Goal: Task Accomplishment & Management: Manage account settings

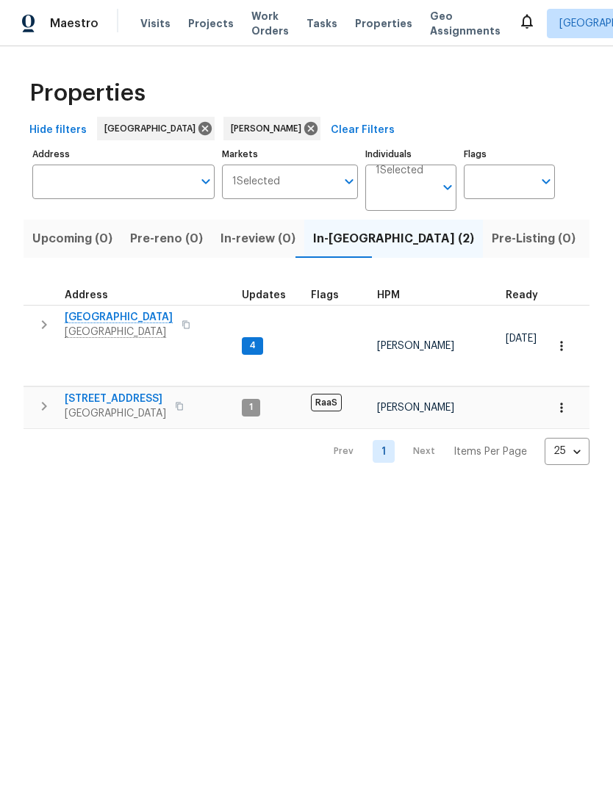
click at [564, 339] on icon "button" at bounding box center [561, 346] width 15 height 15
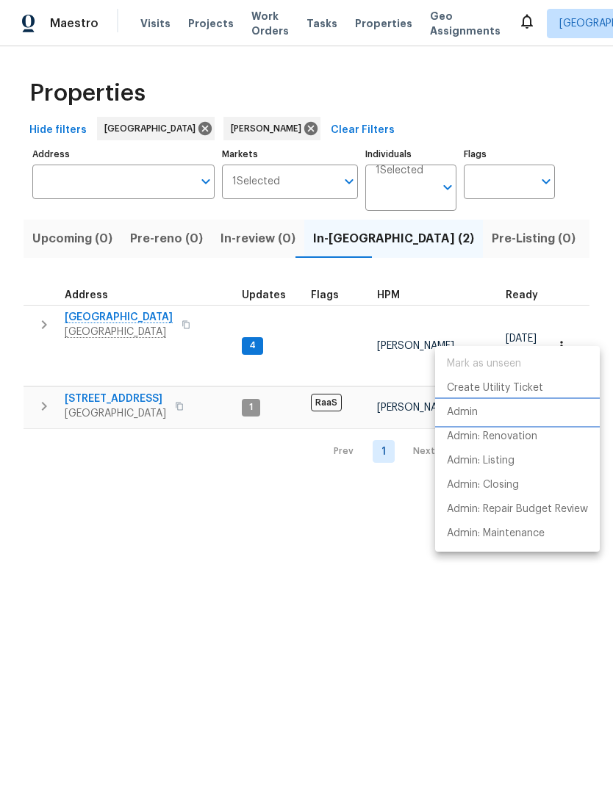
click at [477, 414] on p "Admin" at bounding box center [462, 412] width 31 height 15
click at [331, 563] on div at bounding box center [306, 393] width 613 height 786
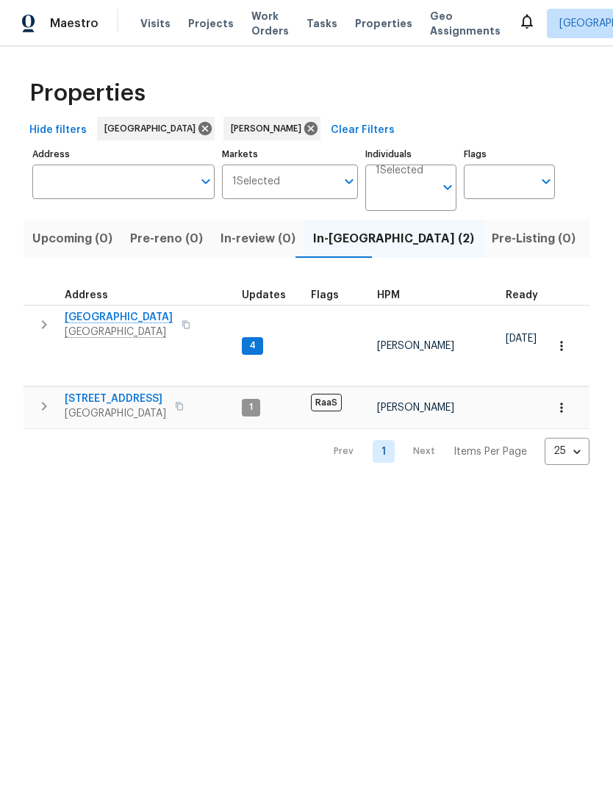
click at [153, 322] on span "1410 Waterside Village Dr" at bounding box center [119, 317] width 108 height 15
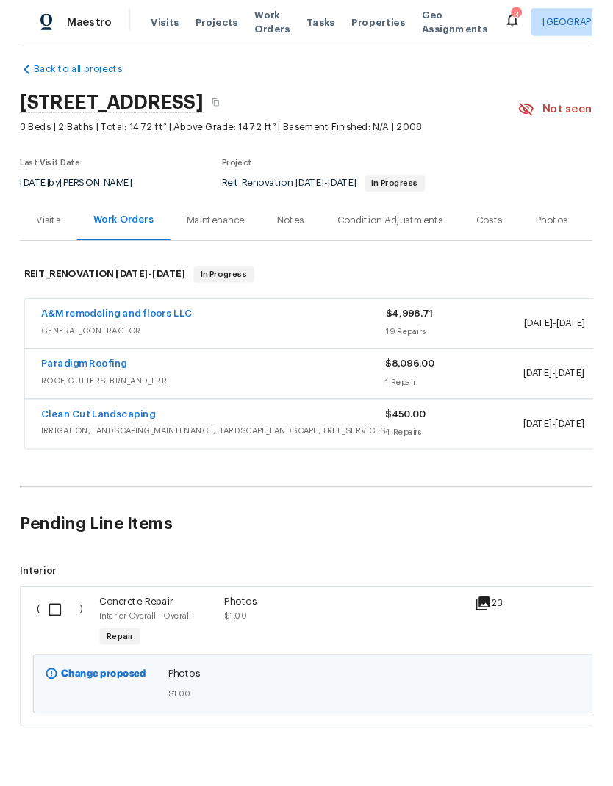
scroll to position [9, 0]
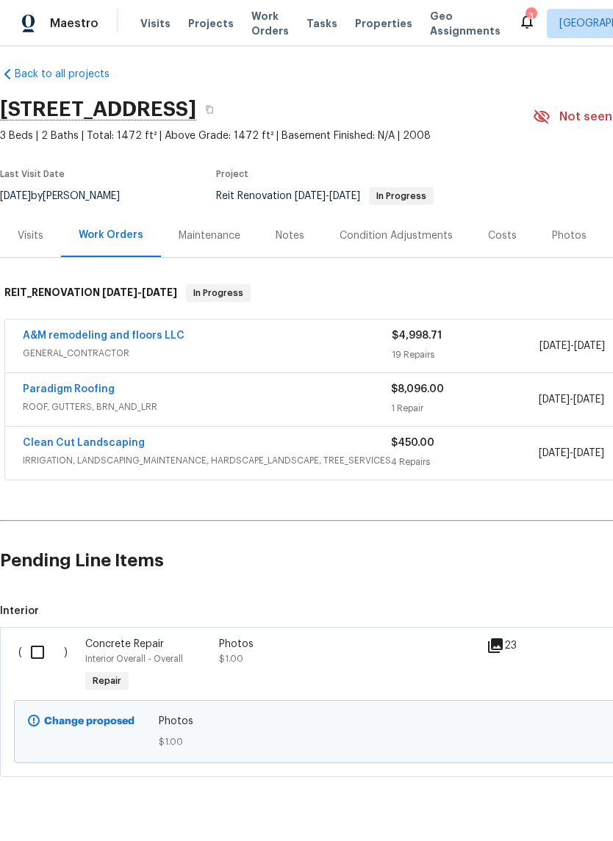
click at [57, 392] on link "Paradigm Roofing" at bounding box center [69, 389] width 92 height 10
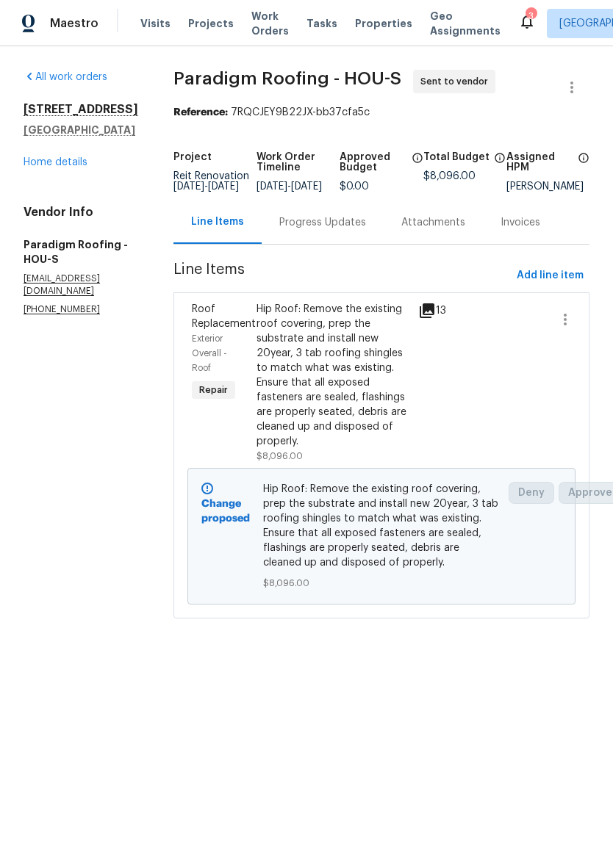
click at [335, 243] on div "Progress Updates" at bounding box center [323, 222] width 122 height 43
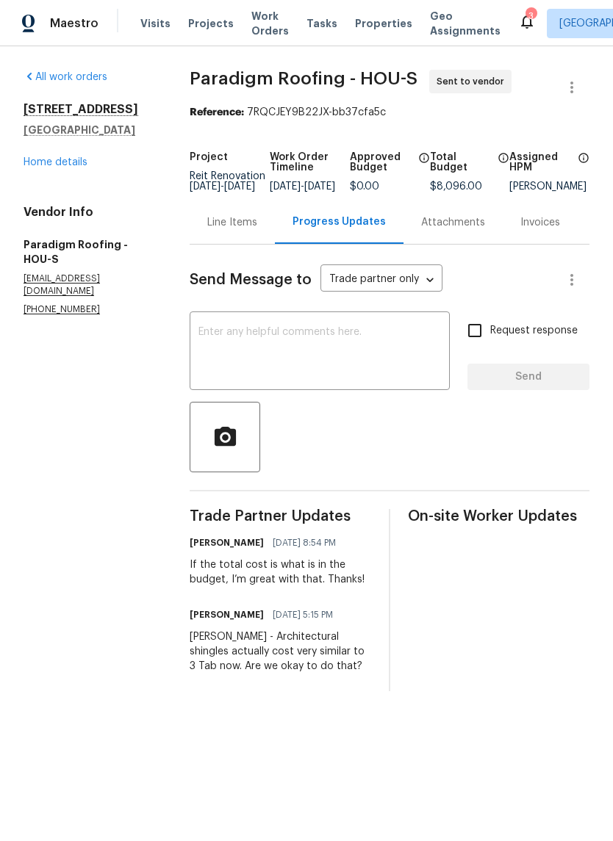
click at [397, 368] on textarea at bounding box center [319, 352] width 242 height 51
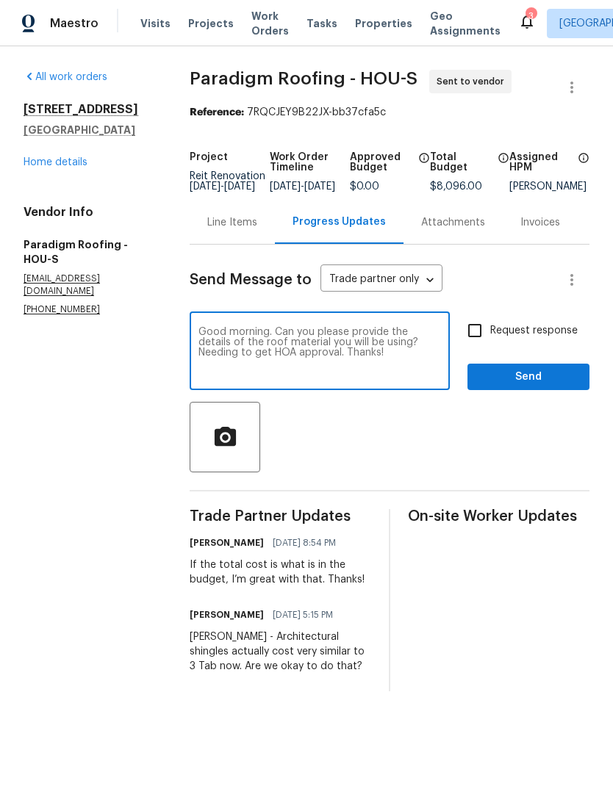
type textarea "Good morning. Can you please provide the details of the roof material you will …"
click at [548, 386] on span "Send" at bounding box center [528, 377] width 98 height 18
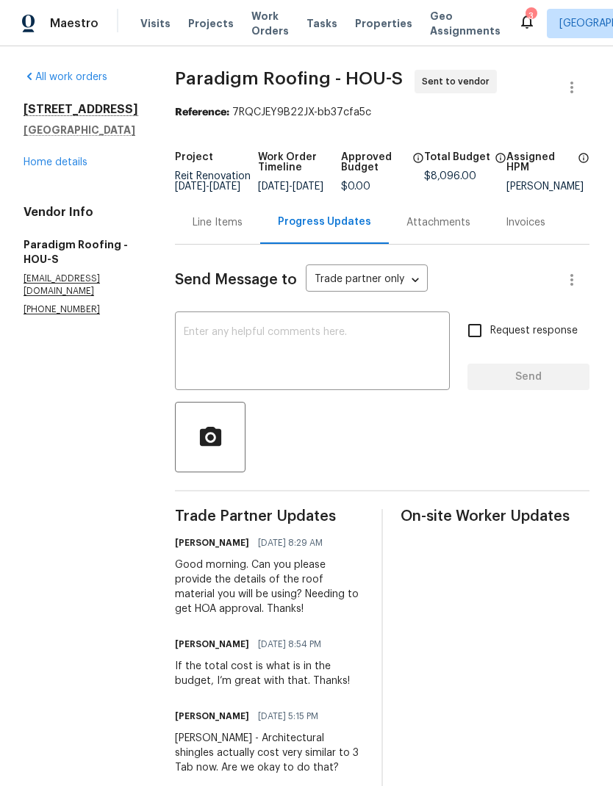
click at [80, 161] on link "Home details" at bounding box center [56, 162] width 64 height 10
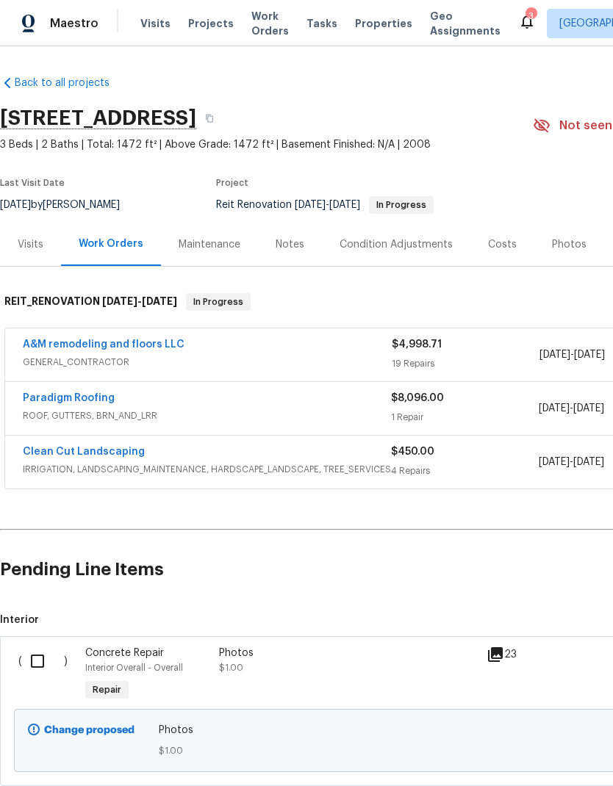
click at [68, 455] on link "Clean Cut Landscaping" at bounding box center [84, 452] width 122 height 10
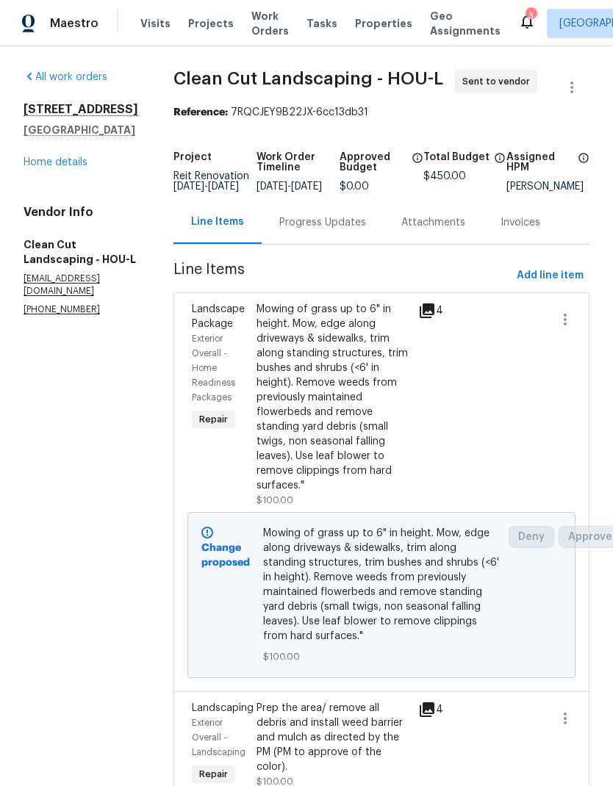
click at [342, 230] on div "Progress Updates" at bounding box center [322, 222] width 87 height 15
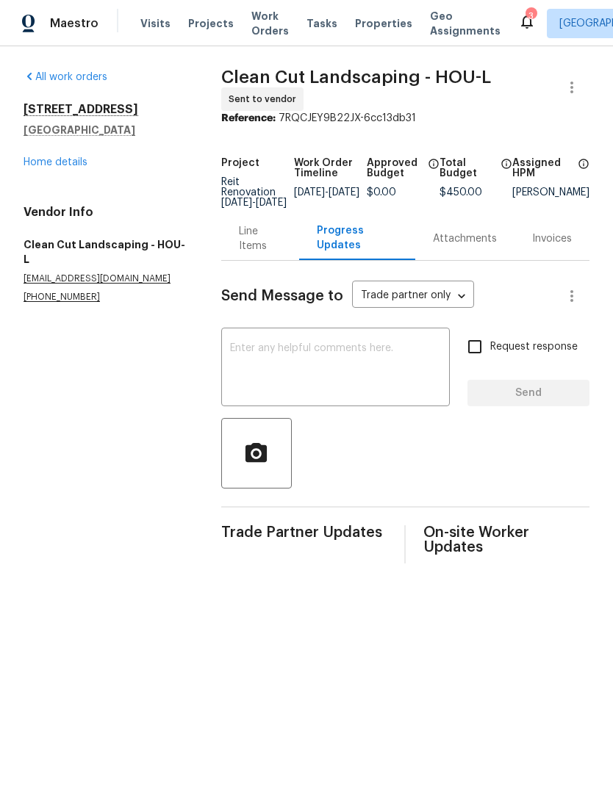
click at [414, 371] on textarea at bounding box center [335, 368] width 211 height 51
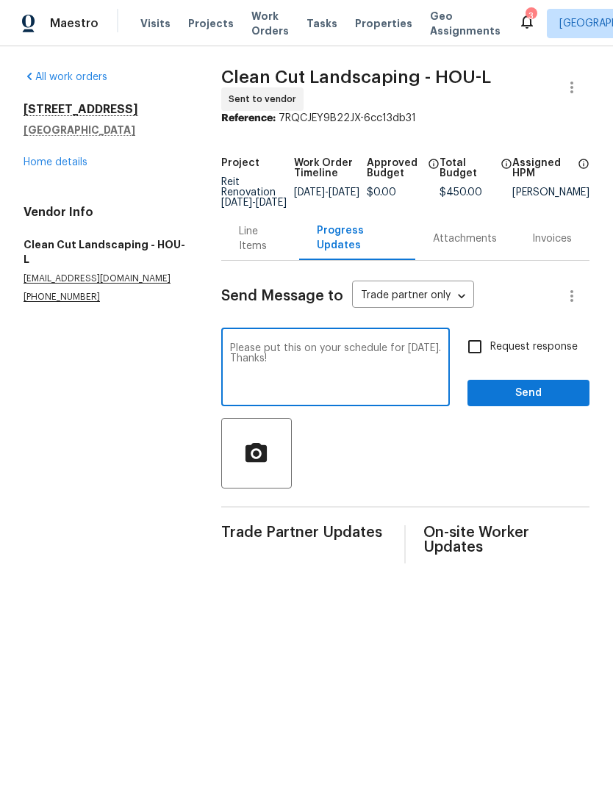
type textarea "Please put this on your schedule for [DATE]. Thanks!"
click at [476, 362] on input "Request response" at bounding box center [474, 346] width 31 height 31
checkbox input "true"
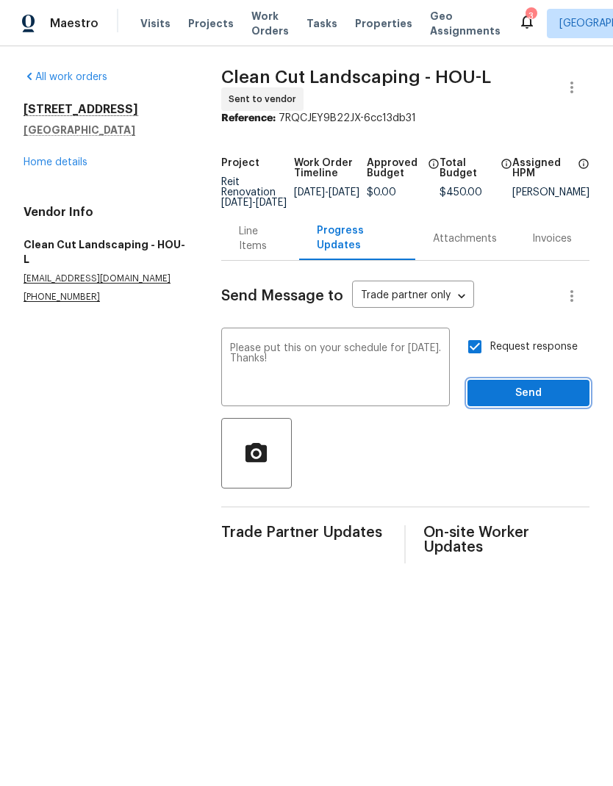
click at [533, 400] on span "Send" at bounding box center [528, 393] width 98 height 18
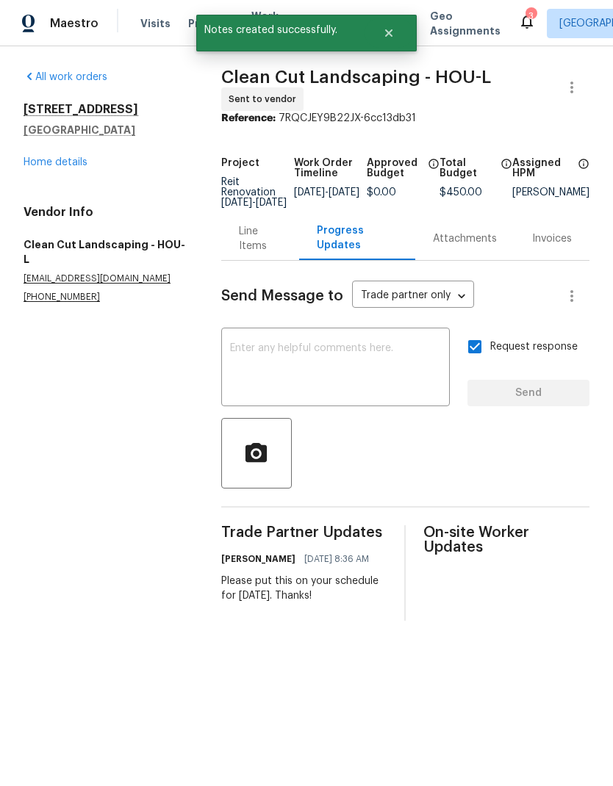
click at [244, 241] on div "Line Items" at bounding box center [260, 238] width 43 height 29
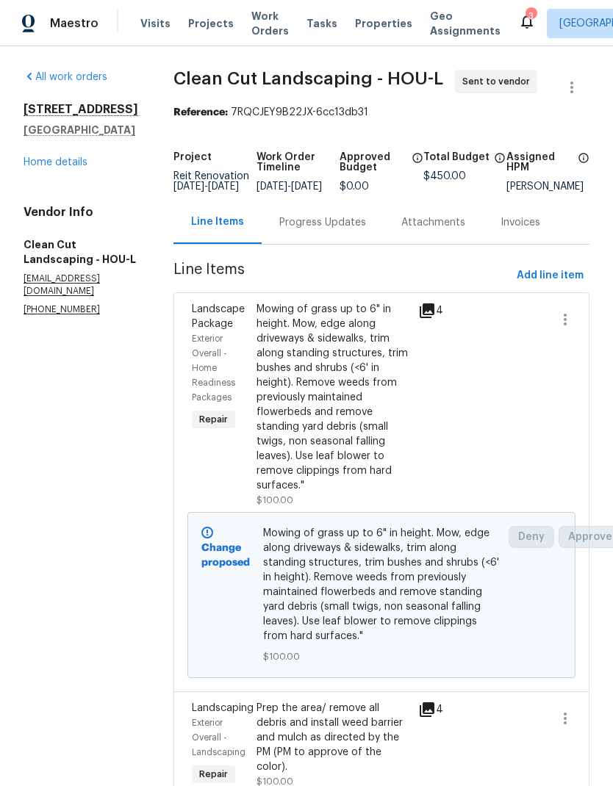
click at [74, 166] on link "Home details" at bounding box center [56, 162] width 64 height 10
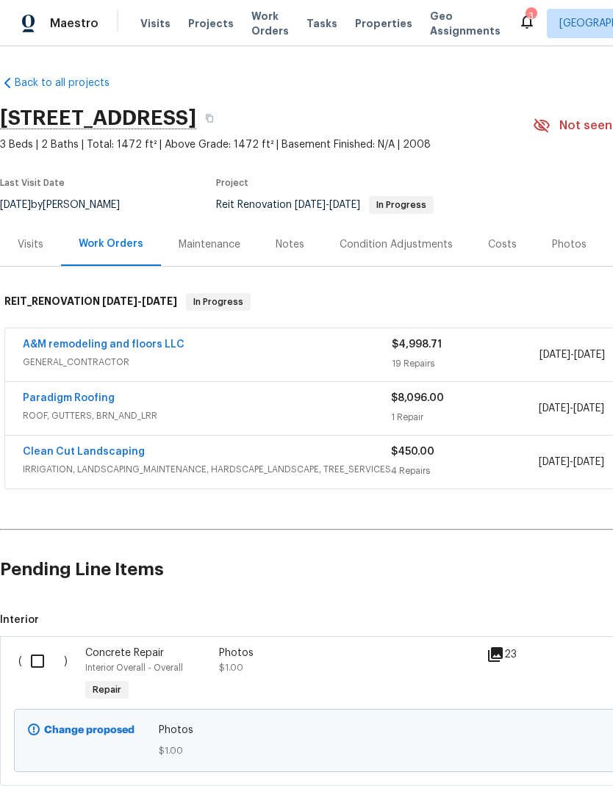
click at [57, 400] on link "Paradigm Roofing" at bounding box center [69, 398] width 92 height 10
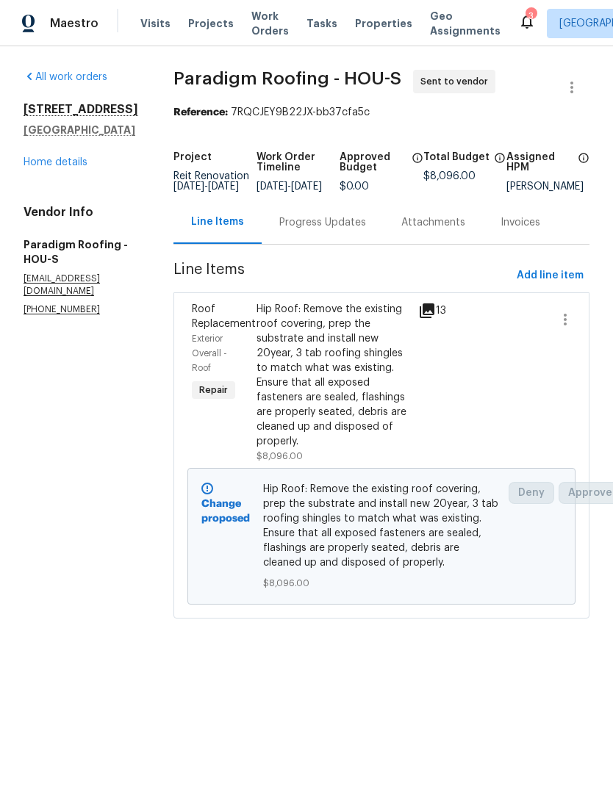
click at [347, 230] on div "Progress Updates" at bounding box center [322, 222] width 87 height 15
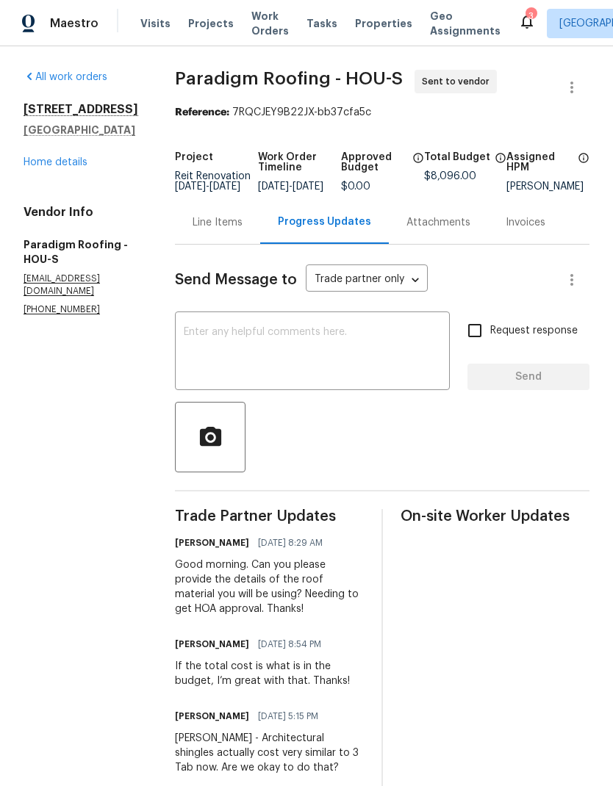
click at [80, 160] on link "Home details" at bounding box center [56, 162] width 64 height 10
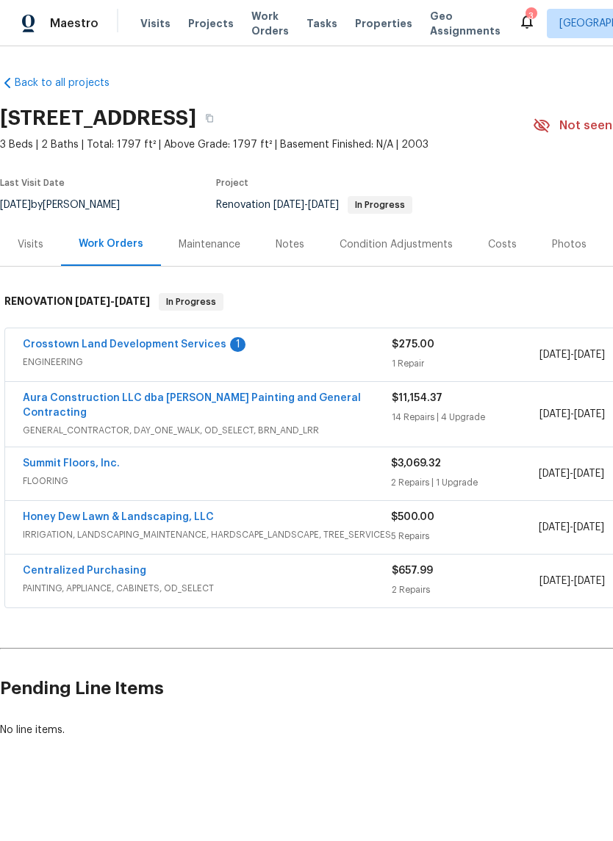
click at [292, 246] on div "Notes" at bounding box center [289, 244] width 29 height 15
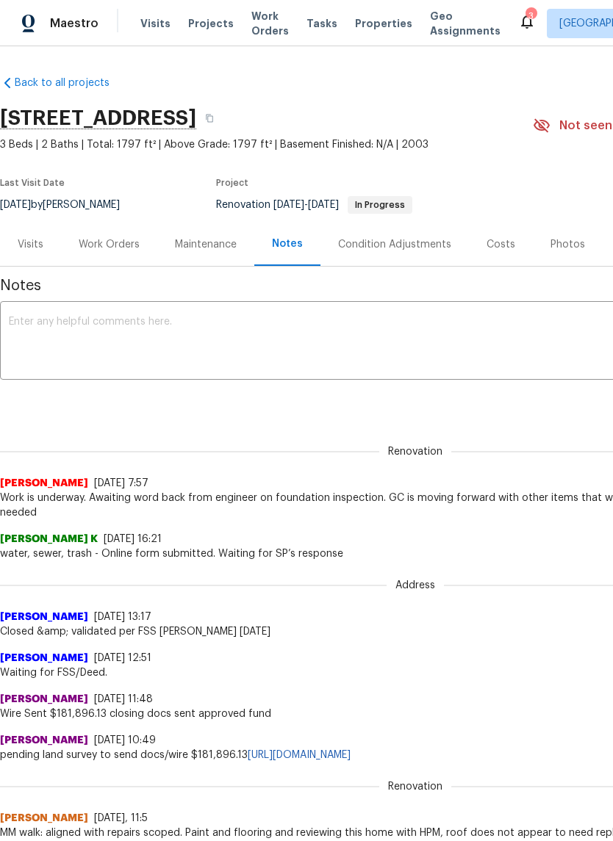
click at [416, 325] on textarea at bounding box center [415, 342] width 812 height 51
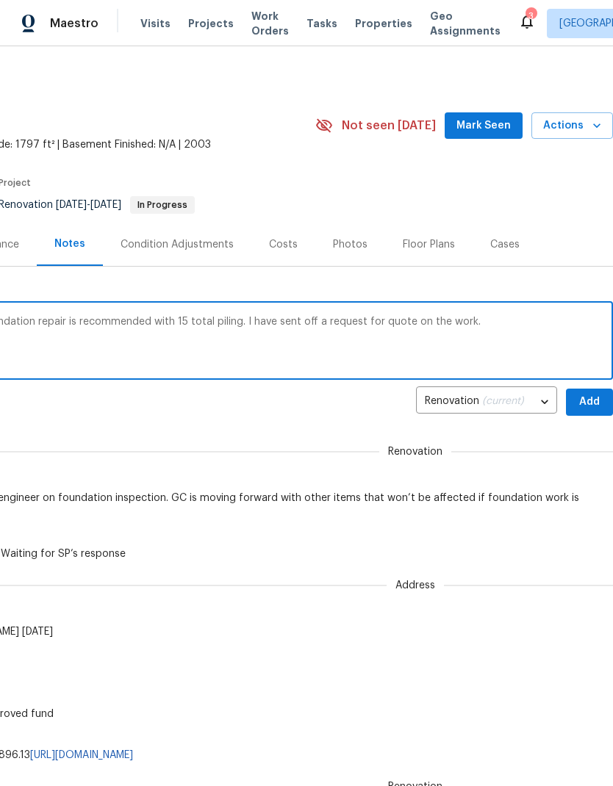
scroll to position [0, 217]
type textarea "Foundation inspection report came in. Foundation repair is recommended with 15 …"
click at [596, 405] on span "Add" at bounding box center [589, 402] width 24 height 18
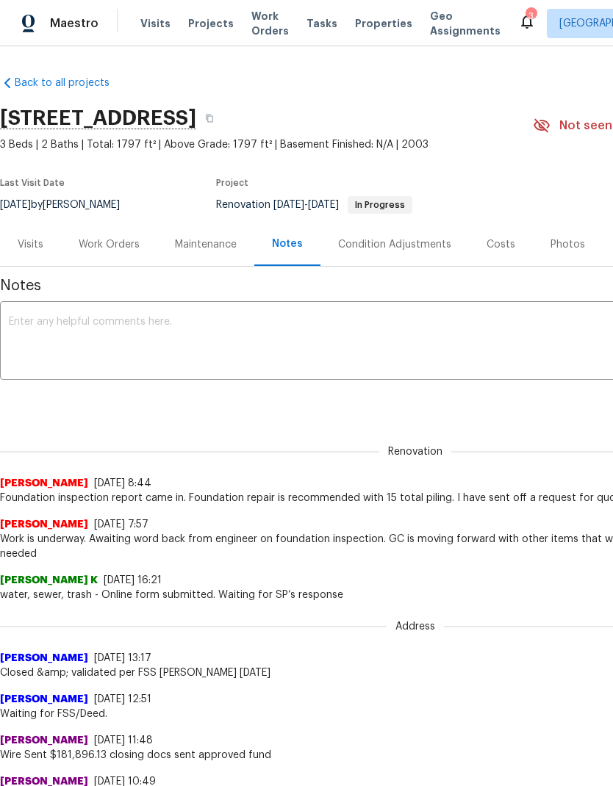
scroll to position [0, 0]
click at [128, 244] on div "Work Orders" at bounding box center [109, 244] width 61 height 15
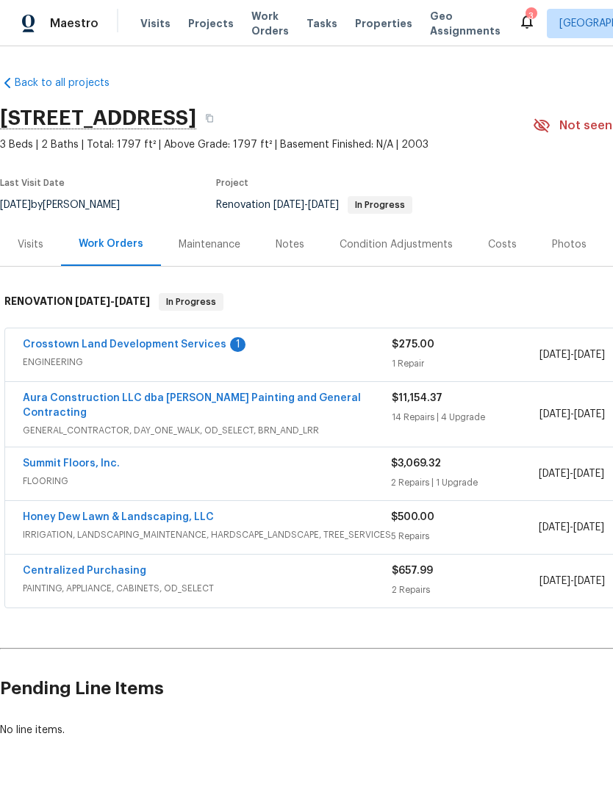
click at [66, 343] on link "Crosstown Land Development Services" at bounding box center [124, 344] width 203 height 10
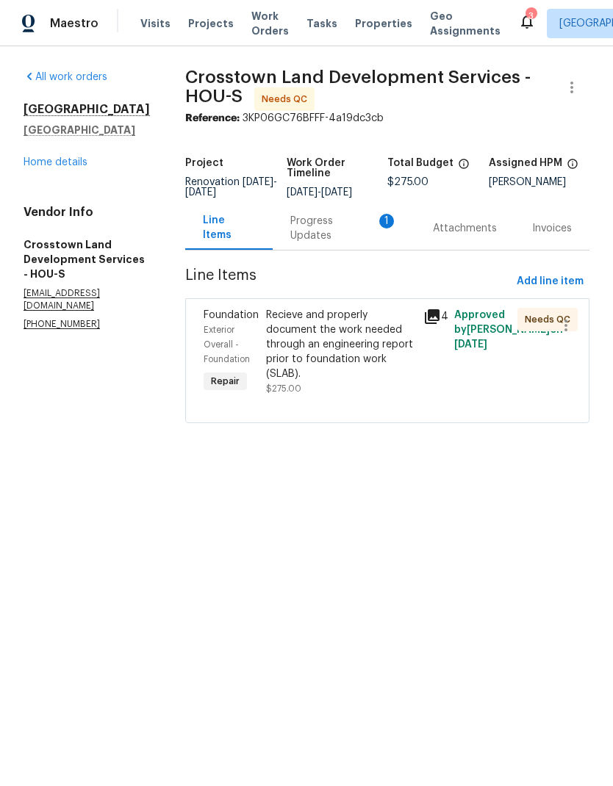
click at [342, 243] on div "Progress Updates 1" at bounding box center [343, 228] width 107 height 29
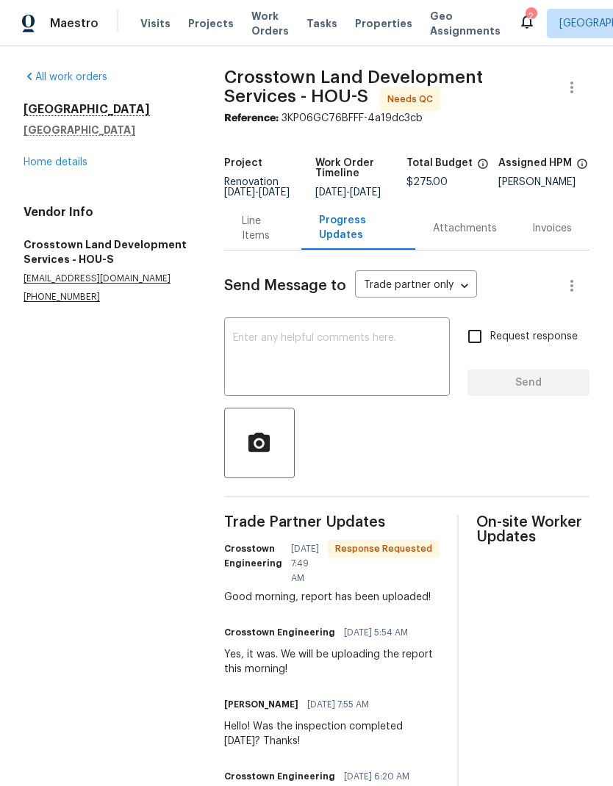
click at [412, 349] on textarea at bounding box center [337, 358] width 208 height 51
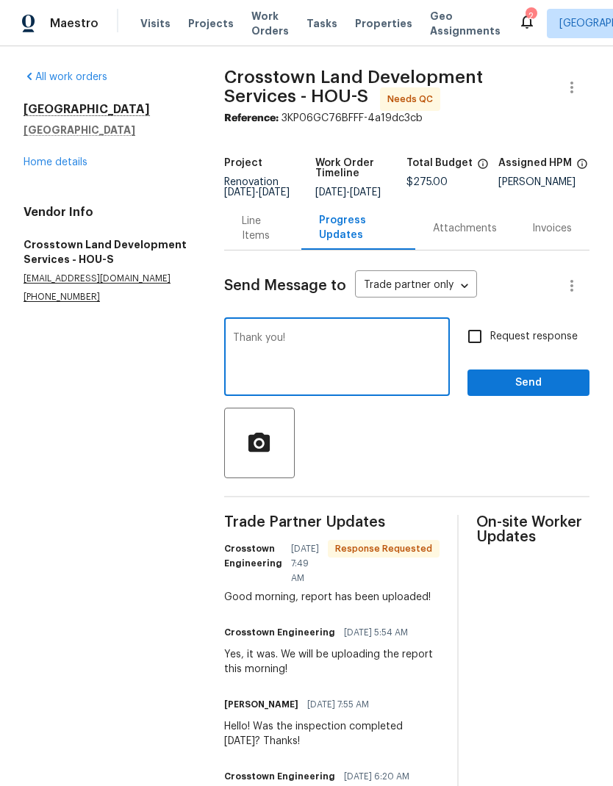
type textarea "Thank you!"
click at [558, 392] on span "Send" at bounding box center [528, 383] width 98 height 18
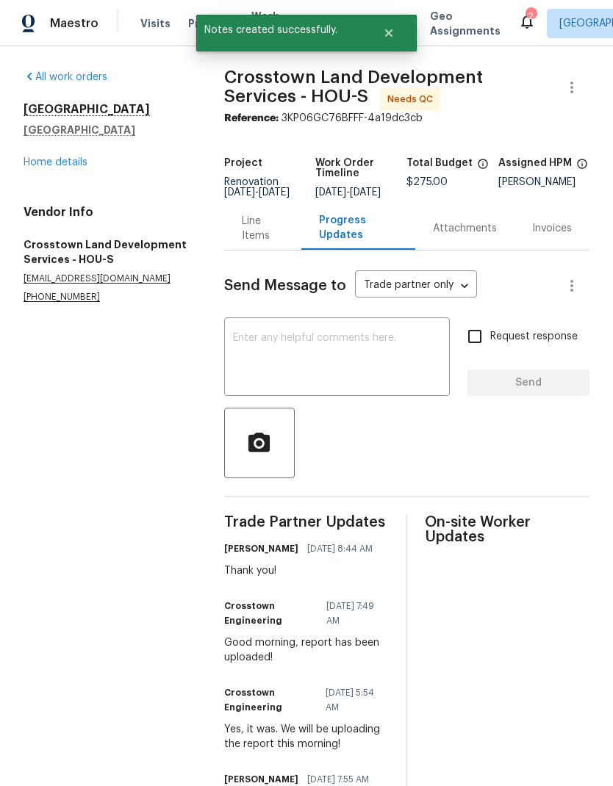
click at [264, 231] on div "Line Items" at bounding box center [263, 228] width 42 height 29
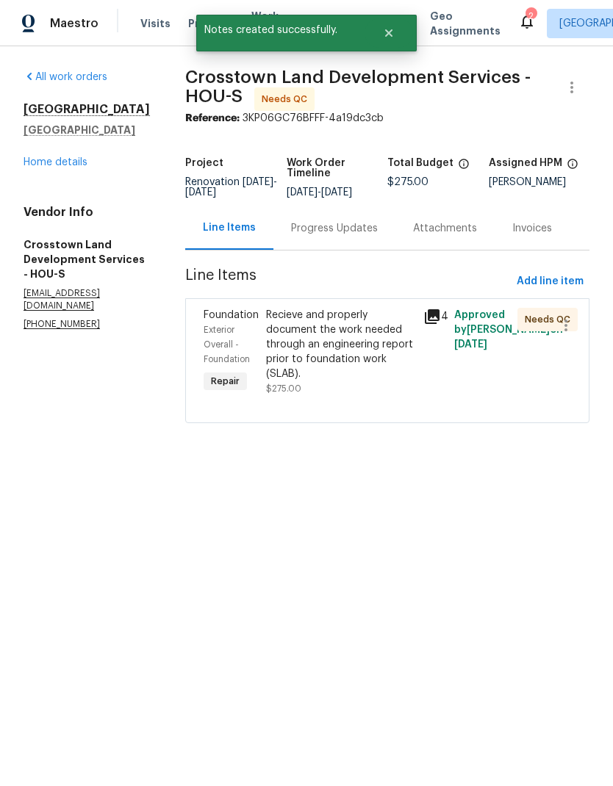
click at [359, 352] on div "Recieve and properly document the work needed through an engineering report pri…" at bounding box center [340, 344] width 148 height 73
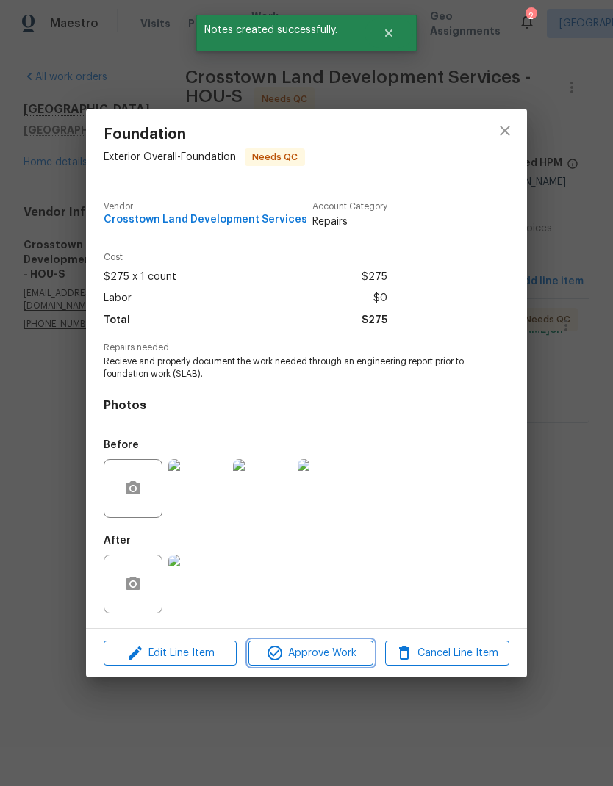
click at [341, 655] on span "Approve Work" at bounding box center [310, 653] width 115 height 18
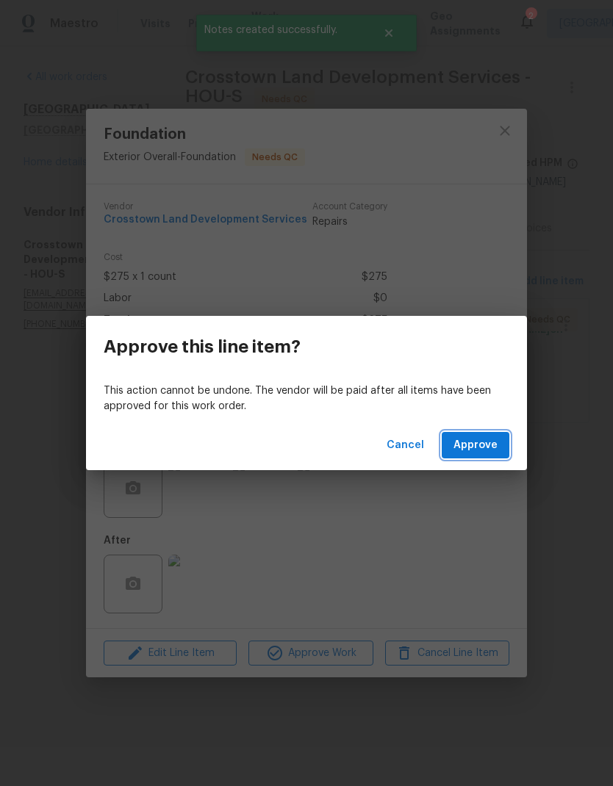
click at [483, 447] on span "Approve" at bounding box center [475, 445] width 44 height 18
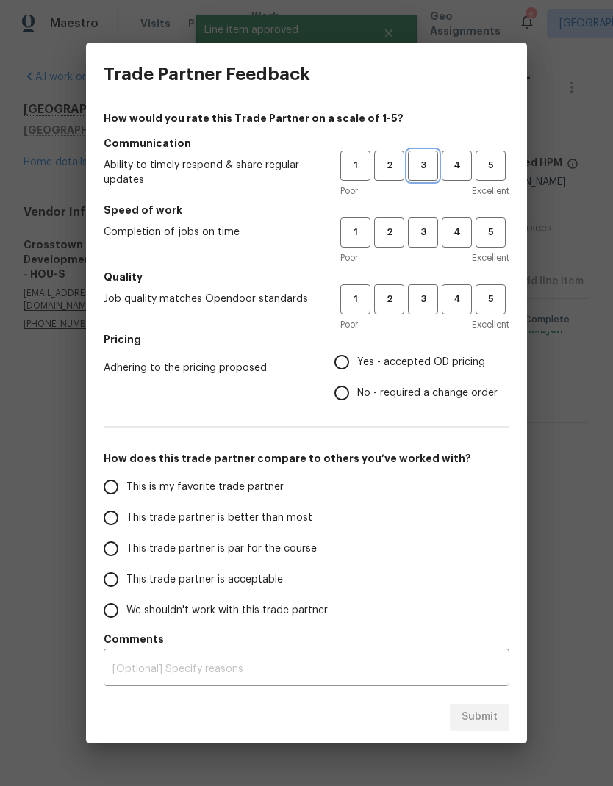
click at [435, 167] on span "3" at bounding box center [422, 165] width 27 height 17
click at [422, 239] on span "3" at bounding box center [422, 232] width 27 height 17
click at [426, 299] on span "3" at bounding box center [422, 299] width 27 height 17
click at [350, 362] on input "Yes - accepted OD pricing" at bounding box center [341, 362] width 31 height 31
radio input "true"
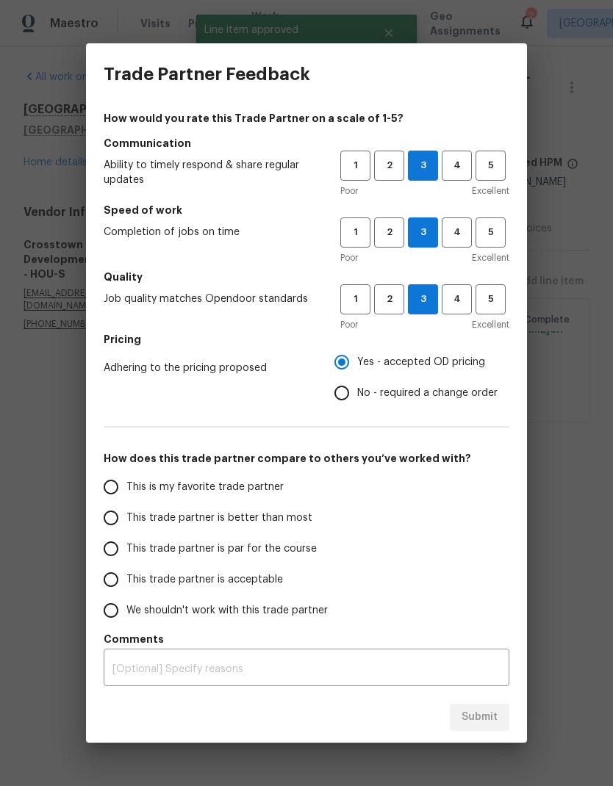
click at [118, 515] on input "This trade partner is better than most" at bounding box center [110, 517] width 31 height 31
click at [500, 722] on button "Submit" at bounding box center [480, 717] width 60 height 27
radio input "true"
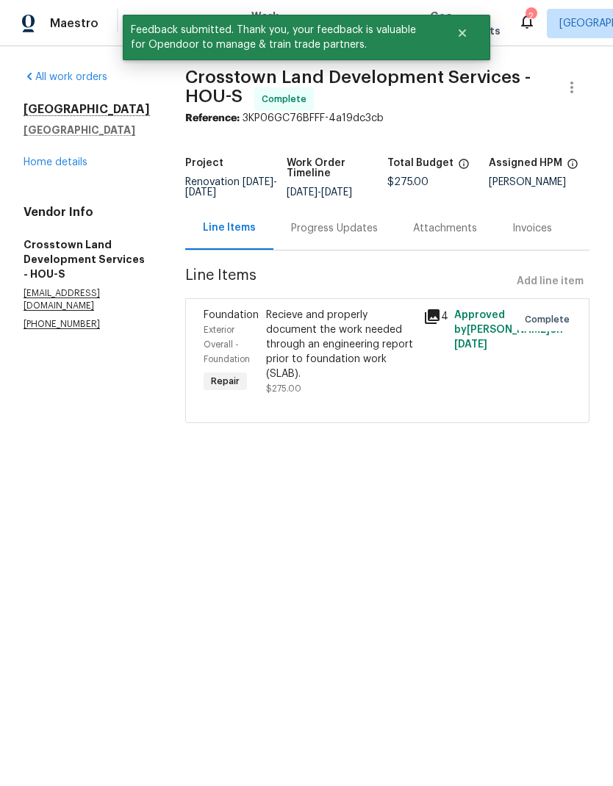
click at [73, 163] on link "Home details" at bounding box center [56, 162] width 64 height 10
